Goal: Task Accomplishment & Management: Manage account settings

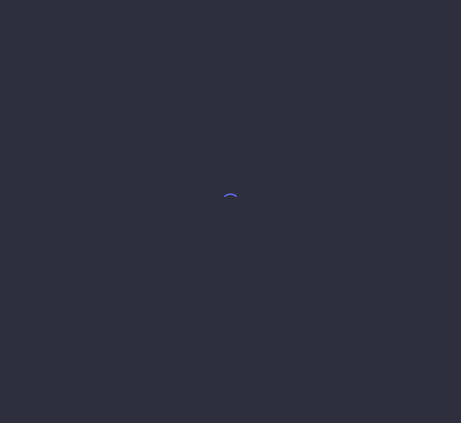
select select "8"
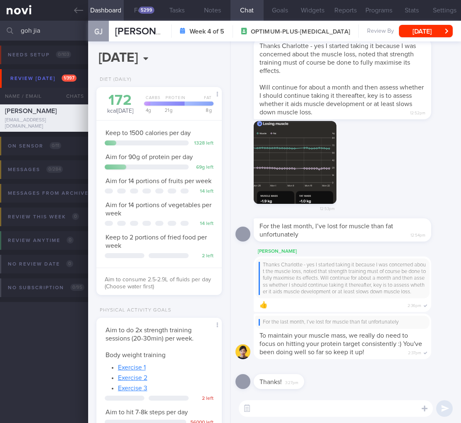
scroll to position [64, 104]
drag, startPoint x: 43, startPoint y: 30, endPoint x: -19, endPoint y: 27, distance: 62.6
click at [0, 27] on html "You are offline! Some functionality will be unavailable Patients New Users Coac…" at bounding box center [230, 211] width 461 height 423
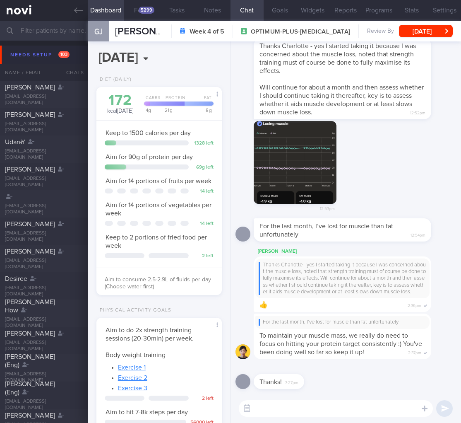
click at [52, 62] on button "Needs setup 103" at bounding box center [232, 55] width 464 height 19
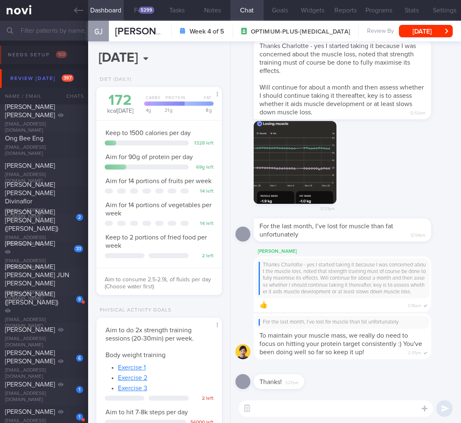
click at [49, 79] on div "Review [DATE] 397" at bounding box center [41, 78] width 67 height 11
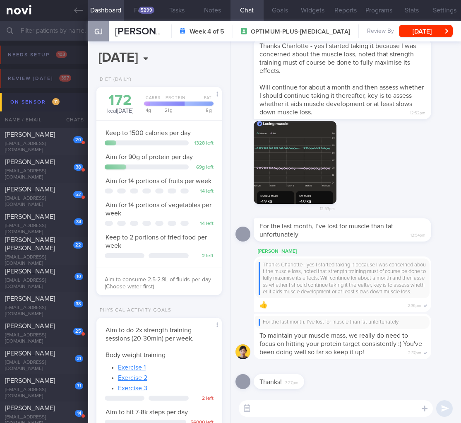
click at [54, 109] on button "On sensor 11" at bounding box center [232, 102] width 464 height 19
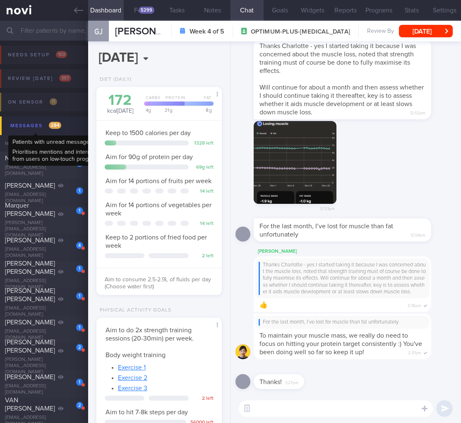
click at [61, 122] on div "Messages 284" at bounding box center [35, 125] width 55 height 11
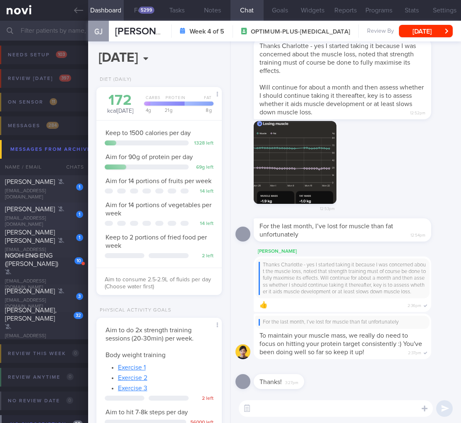
click at [65, 212] on div "1" at bounding box center [74, 211] width 18 height 13
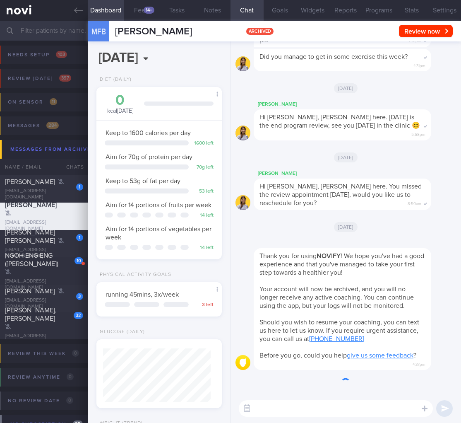
scroll to position [54, 108]
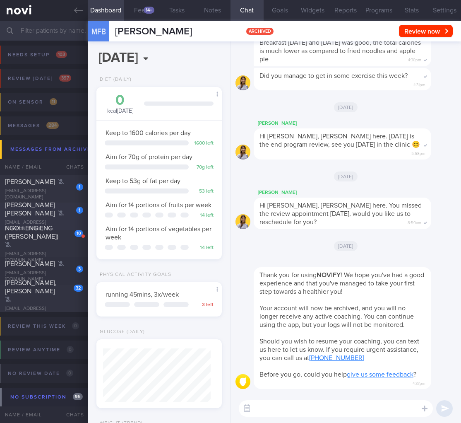
click at [35, 220] on div "[EMAIL_ADDRESS][DOMAIN_NAME]" at bounding box center [44, 225] width 78 height 12
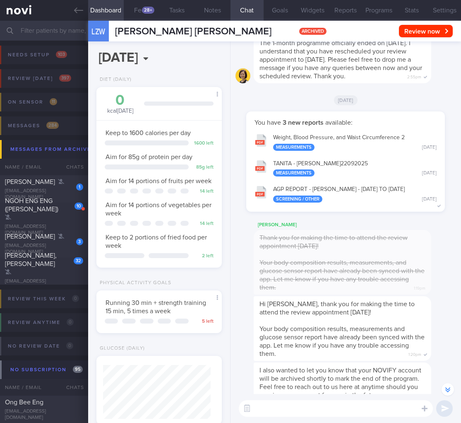
scroll to position [-166, 0]
click at [46, 213] on div "NGOH ENG ENG ([PERSON_NAME])" at bounding box center [43, 209] width 76 height 25
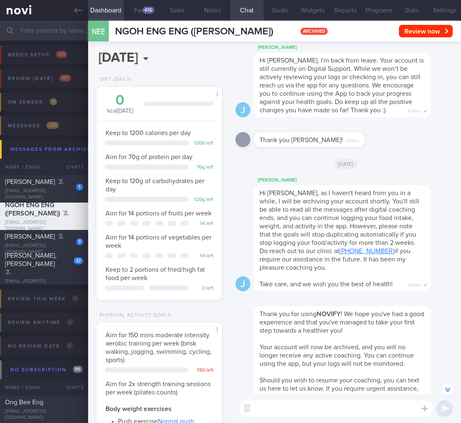
scroll to position [-101, 0]
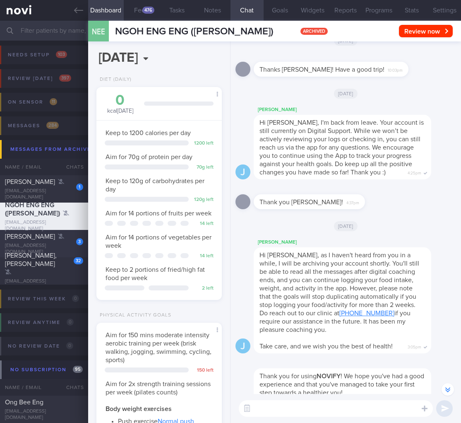
click at [42, 247] on div "[EMAIL_ADDRESS][DOMAIN_NAME]" at bounding box center [44, 249] width 78 height 12
type input "[DATE]: 1000mg OM, 500mg OA, 500mg ON"
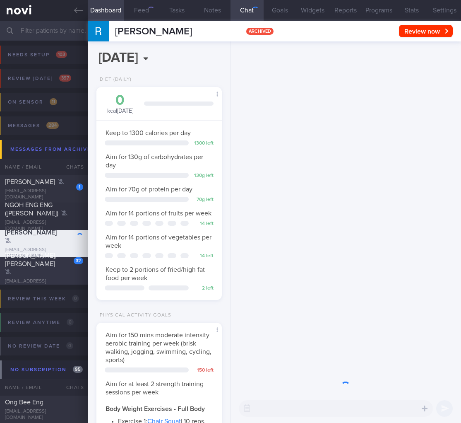
scroll to position [54, 108]
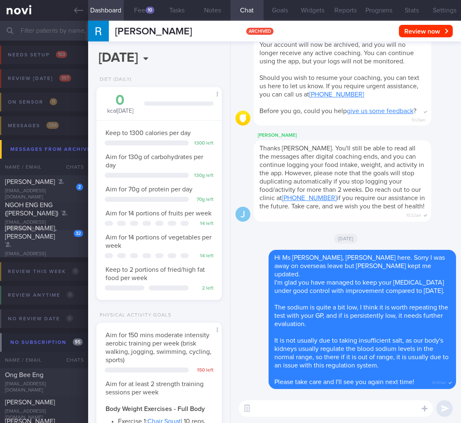
click at [45, 242] on div "[PERSON_NAME], [PERSON_NAME]" at bounding box center [43, 236] width 76 height 25
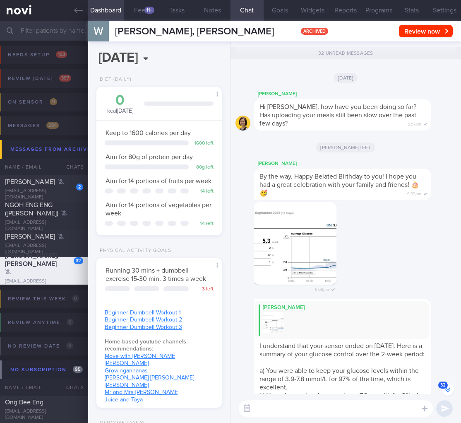
scroll to position [-1674, 0]
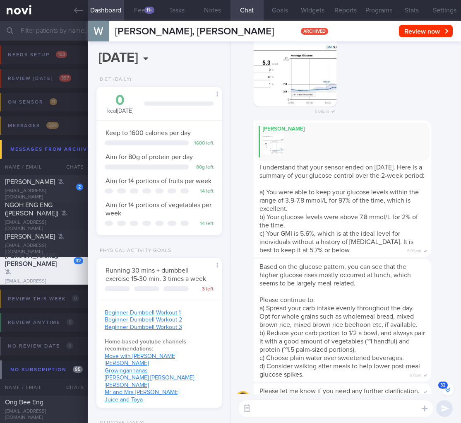
click at [451, 384] on button "32" at bounding box center [448, 389] width 12 height 12
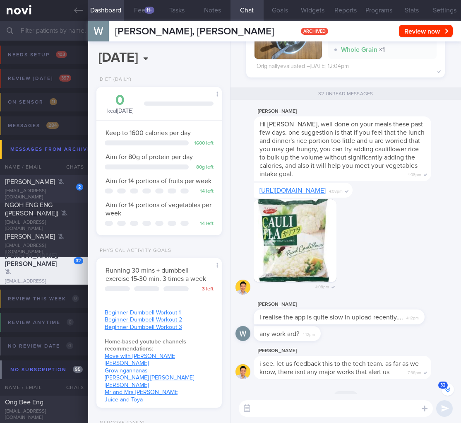
scroll to position [54, 108]
click at [55, 34] on input "text" at bounding box center [230, 31] width 461 height 20
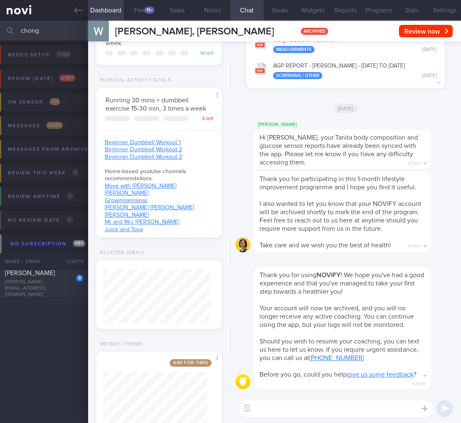
scroll to position [206, 0]
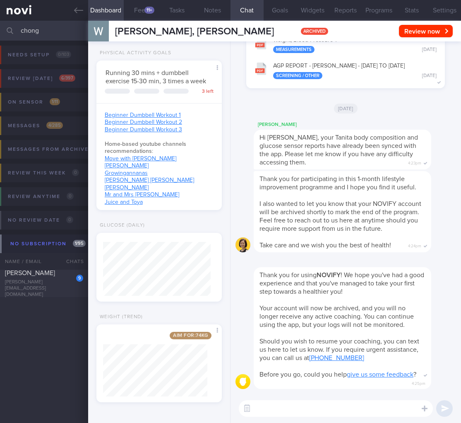
click at [46, 84] on button "Review [DATE] 6 / 397" at bounding box center [230, 81] width 464 height 24
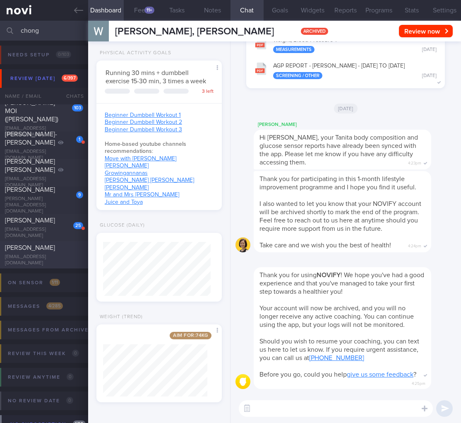
click at [45, 247] on div "[PERSON_NAME]" at bounding box center [43, 247] width 76 height 8
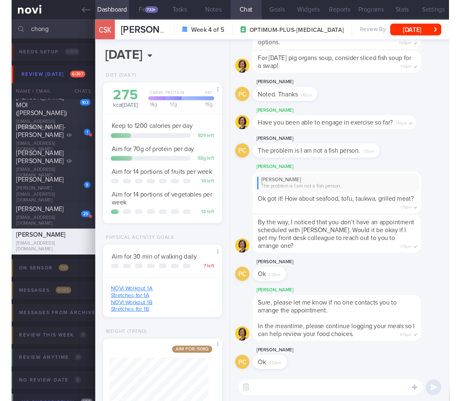
scroll to position [130, 0]
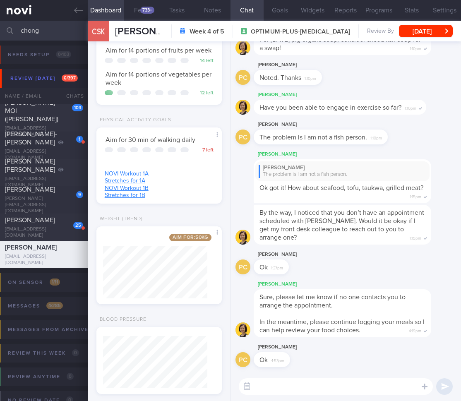
drag, startPoint x: 48, startPoint y: 31, endPoint x: -81, endPoint y: 16, distance: 130.4
click at [0, 16] on html "You are offline! Some functionality will be unavailable Patients New Users Coac…" at bounding box center [230, 200] width 461 height 401
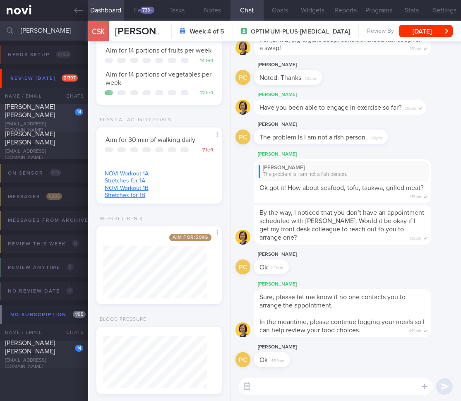
click at [14, 131] on div "14 [PERSON_NAME] [PERSON_NAME] [EMAIL_ADDRESS][DOMAIN_NAME] [DATE][DATE]" at bounding box center [230, 117] width 461 height 27
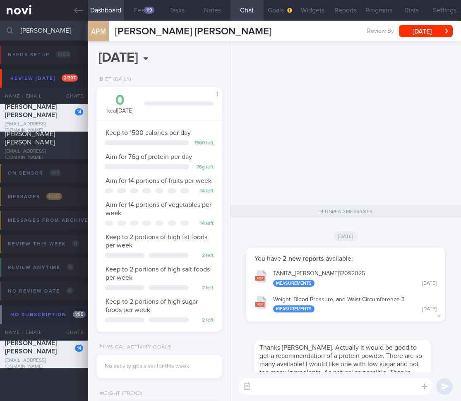
scroll to position [0, 0]
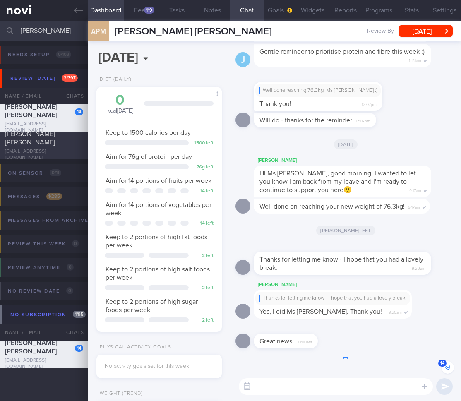
click at [60, 147] on div "[PERSON_NAME] [PERSON_NAME]" at bounding box center [43, 138] width 76 height 17
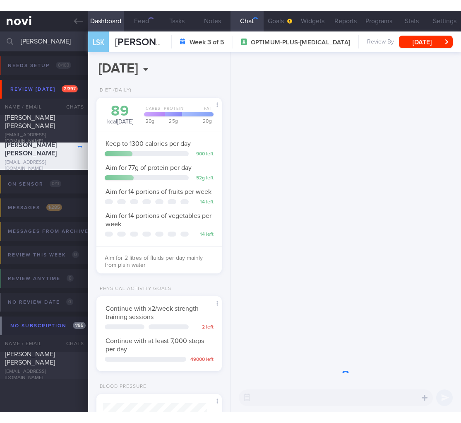
scroll to position [54, 108]
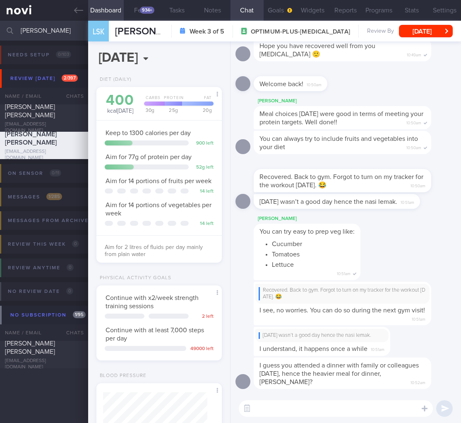
drag, startPoint x: 86, startPoint y: 31, endPoint x: 28, endPoint y: 32, distance: 58.0
click at [28, 32] on div "[PERSON_NAME] Assigned patients Assigned patients All active patients Archived …" at bounding box center [230, 31] width 461 height 20
drag, startPoint x: 49, startPoint y: 29, endPoint x: -89, endPoint y: 20, distance: 137.8
click at [0, 20] on html "You are offline! Some functionality will be unavailable Patients New Users Coac…" at bounding box center [230, 211] width 461 height 423
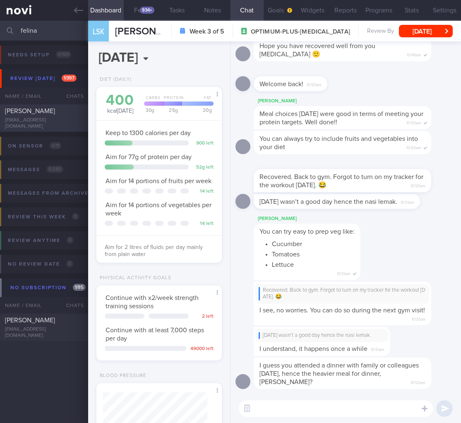
click at [14, 120] on div "[EMAIL_ADDRESS][DOMAIN_NAME]" at bounding box center [44, 123] width 78 height 12
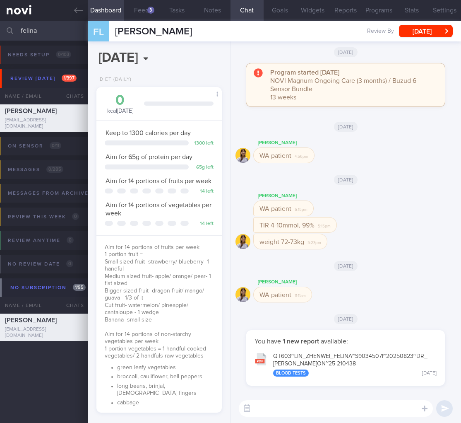
scroll to position [54, 108]
drag, startPoint x: 22, startPoint y: 31, endPoint x: -18, endPoint y: 28, distance: 39.8
click at [0, 28] on html "You are offline! Some functionality will be unavailable Patients New Users Coac…" at bounding box center [230, 211] width 461 height 423
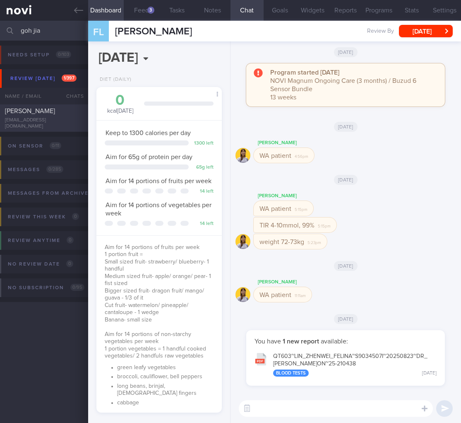
type input "goh jia"
click at [73, 125] on div "[EMAIL_ADDRESS][DOMAIN_NAME]" at bounding box center [44, 123] width 78 height 12
click at [27, 113] on span "[PERSON_NAME]" at bounding box center [30, 111] width 50 height 7
click at [39, 107] on div "[PERSON_NAME] Yong [EMAIL_ADDRESS][PERSON_NAME][DOMAIN_NAME] [DATE] A month ago…" at bounding box center [230, 117] width 461 height 27
click at [15, 114] on span "[PERSON_NAME]" at bounding box center [30, 111] width 50 height 7
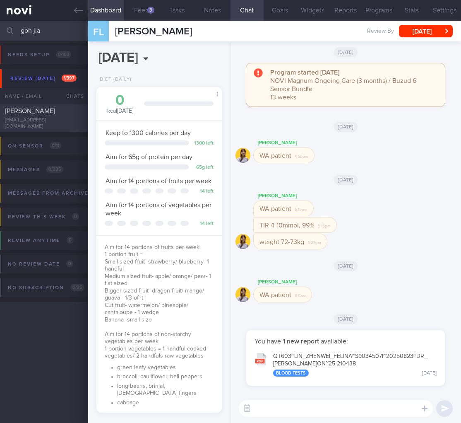
click at [23, 120] on div "[PERSON_NAME] Yong [EMAIL_ADDRESS][PERSON_NAME][DOMAIN_NAME]" at bounding box center [44, 118] width 88 height 23
click at [47, 113] on div "[PERSON_NAME]" at bounding box center [43, 111] width 76 height 8
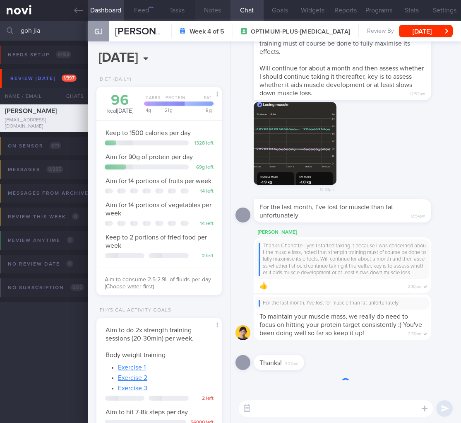
scroll to position [64, 104]
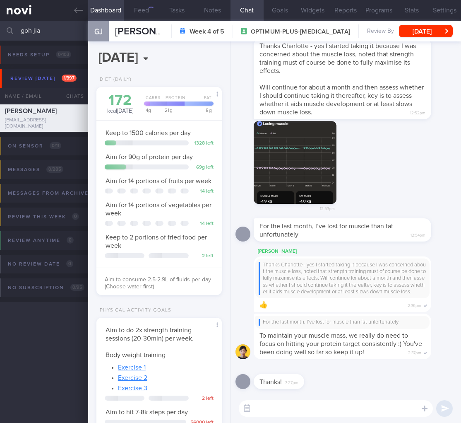
click at [67, 125] on div "[EMAIL_ADDRESS][DOMAIN_NAME]" at bounding box center [44, 123] width 78 height 12
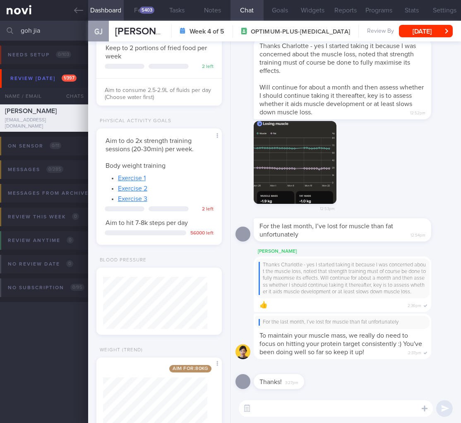
scroll to position [230, 0]
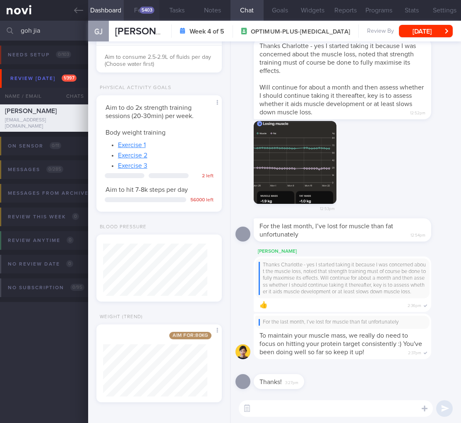
click at [143, 4] on button "Feed 5403" at bounding box center [142, 10] width 36 height 21
click at [149, 9] on div "5403" at bounding box center [147, 10] width 15 height 7
click at [143, 9] on div "5403" at bounding box center [147, 10] width 15 height 7
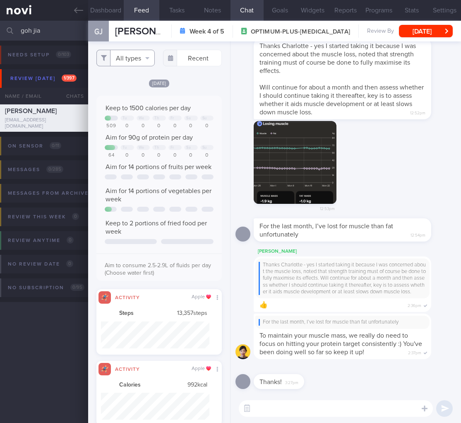
click at [123, 51] on button "All types" at bounding box center [125, 58] width 59 height 17
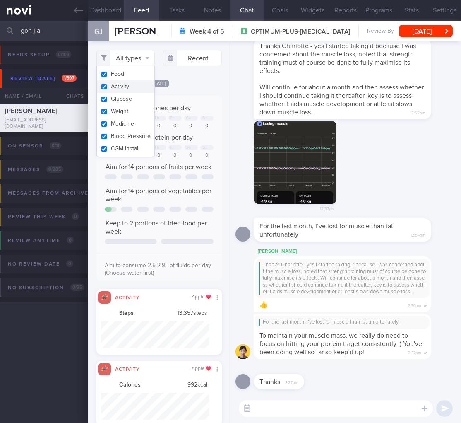
click at [129, 87] on button "Activity" at bounding box center [126, 86] width 58 height 12
click at [175, 203] on div "Aim for 14 portions of vegetables per week" at bounding box center [159, 195] width 109 height 17
checkbox input "false"
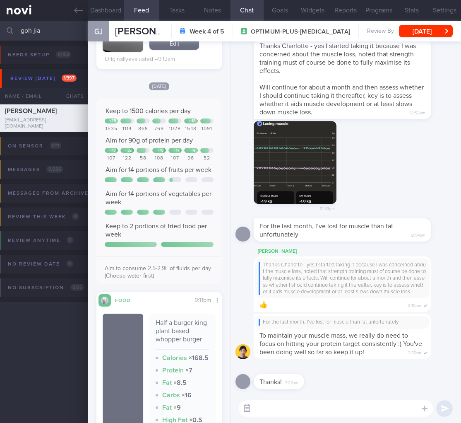
click at [250, 409] on button "button" at bounding box center [247, 408] width 15 height 15
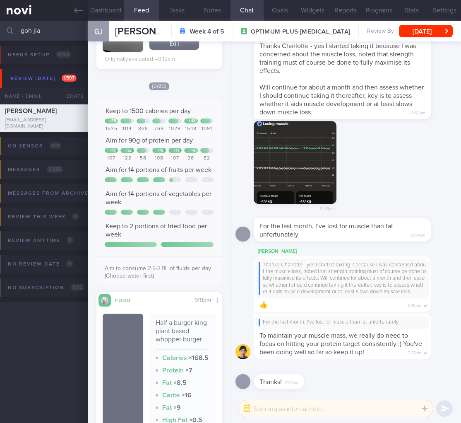
click at [270, 410] on textarea at bounding box center [336, 408] width 194 height 17
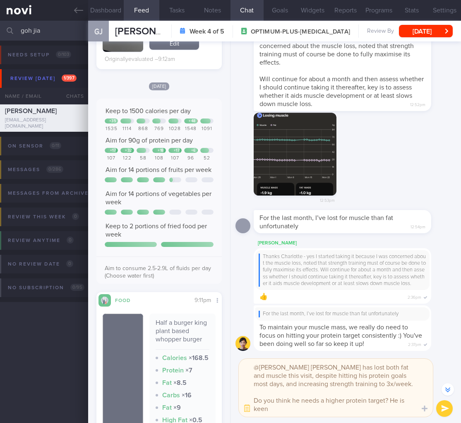
scroll to position [-41, 0]
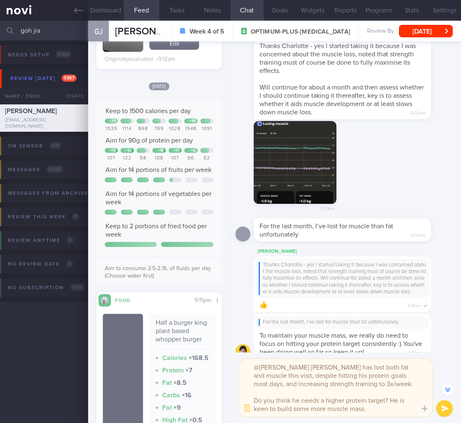
type textarea "@[PERSON_NAME] [PERSON_NAME] has lost both fat and muscle this visit, despite h…"
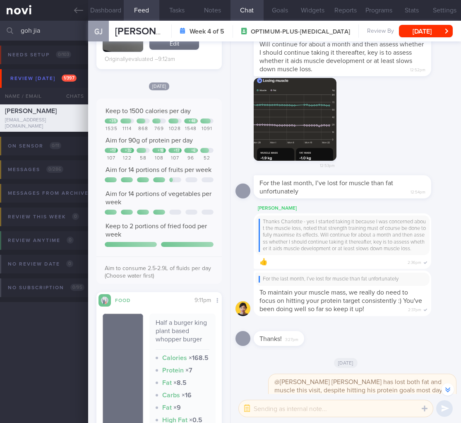
scroll to position [-43, 0]
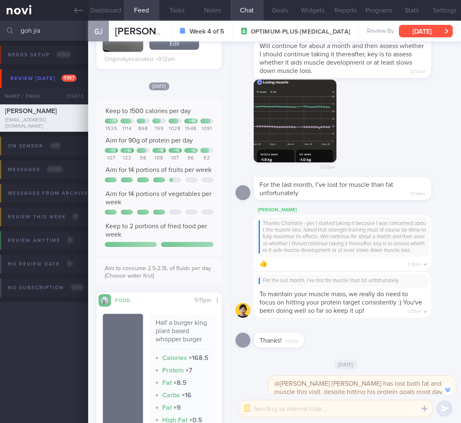
click at [424, 30] on button "[DATE]" at bounding box center [426, 31] width 54 height 12
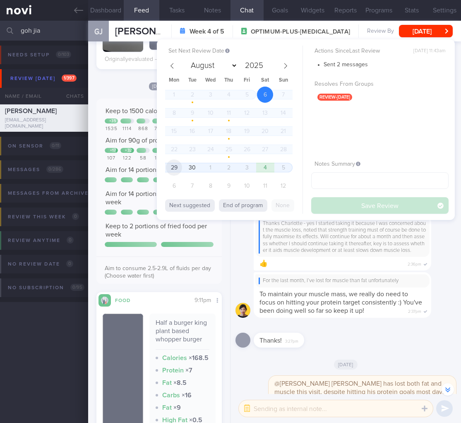
click at [170, 169] on span "29" at bounding box center [174, 167] width 16 height 16
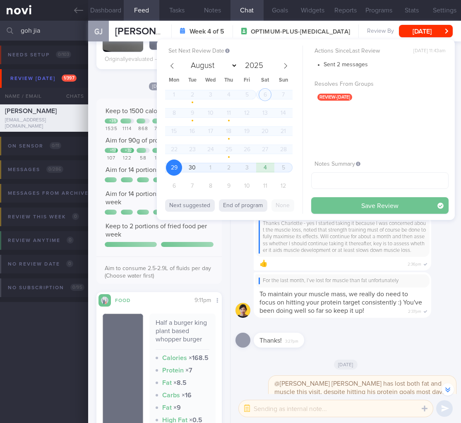
click at [366, 210] on button "Save Review" at bounding box center [379, 205] width 137 height 17
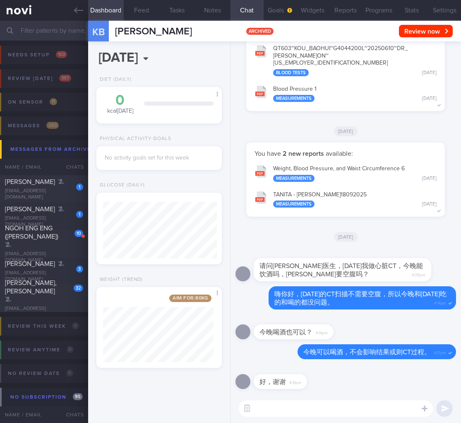
select select "8"
type textarea "m"
type textarea "没问题。"
